Goal: Transaction & Acquisition: Purchase product/service

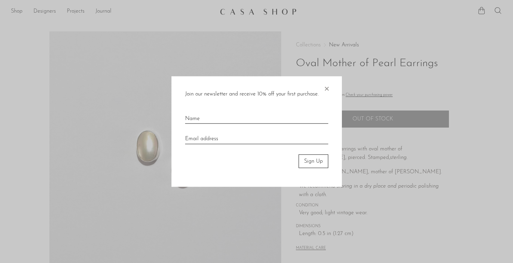
click at [15, 14] on div at bounding box center [256, 131] width 513 height 263
click at [15, 9] on div at bounding box center [256, 131] width 513 height 263
click at [325, 88] on span "×" at bounding box center [326, 87] width 7 height 22
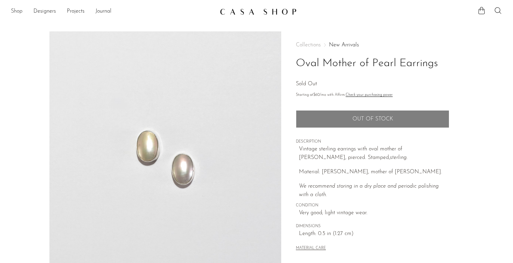
click at [16, 8] on link "Shop" at bounding box center [17, 11] width 12 height 9
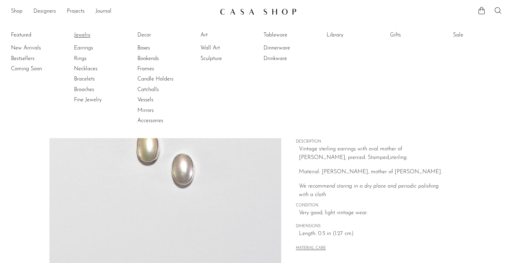
click at [80, 35] on link "Jewelry" at bounding box center [99, 34] width 51 height 7
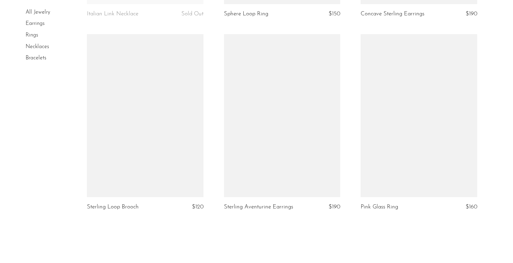
scroll to position [2206, 0]
